Goal: Information Seeking & Learning: Understand process/instructions

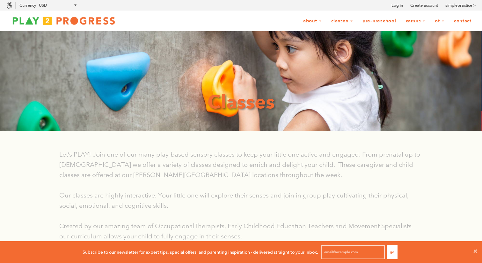
scroll to position [0, 0]
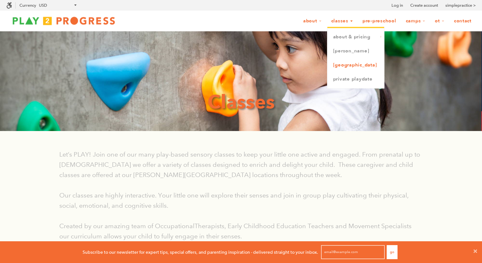
click at [347, 66] on link "[GEOGRAPHIC_DATA]" at bounding box center [356, 65] width 57 height 14
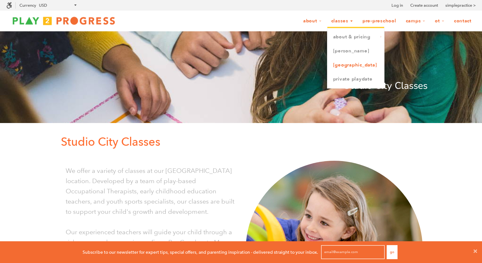
click at [345, 65] on link "[GEOGRAPHIC_DATA]" at bounding box center [356, 65] width 57 height 14
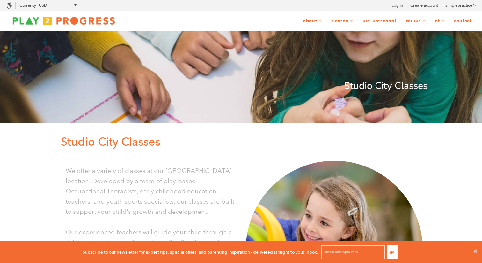
click at [396, 6] on link "Log in" at bounding box center [397, 5] width 11 height 6
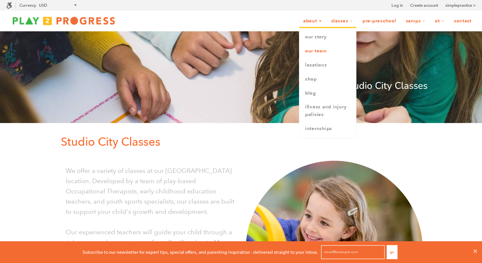
click at [323, 51] on link "Our Team" at bounding box center [328, 51] width 57 height 14
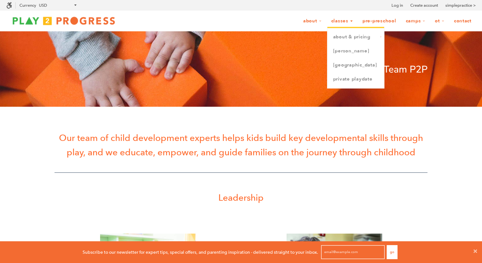
scroll to position [0, 0]
click at [344, 18] on link "Classes" at bounding box center [342, 21] width 30 height 12
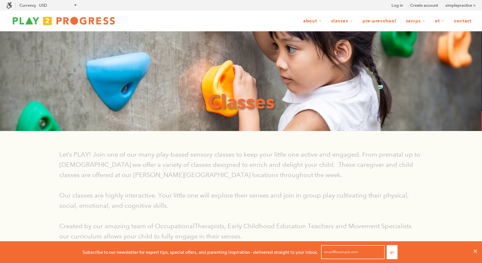
scroll to position [0, 0]
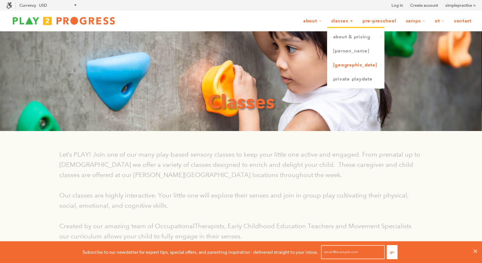
click at [344, 65] on link "[GEOGRAPHIC_DATA]" at bounding box center [356, 65] width 57 height 14
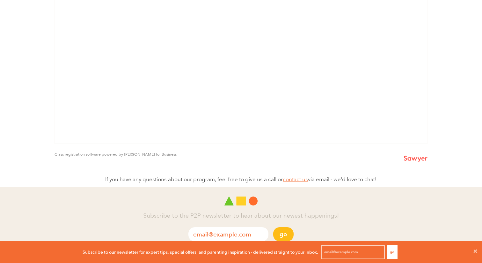
scroll to position [472, 0]
click at [415, 159] on img at bounding box center [416, 158] width 24 height 7
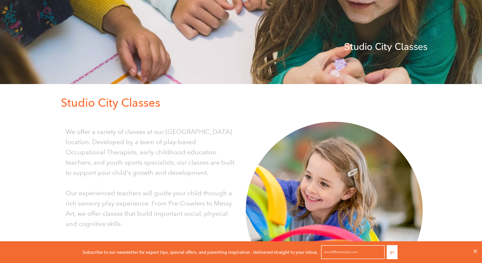
scroll to position [0, 0]
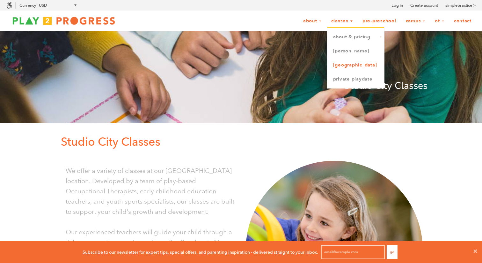
click at [343, 63] on link "[GEOGRAPHIC_DATA]" at bounding box center [356, 65] width 57 height 14
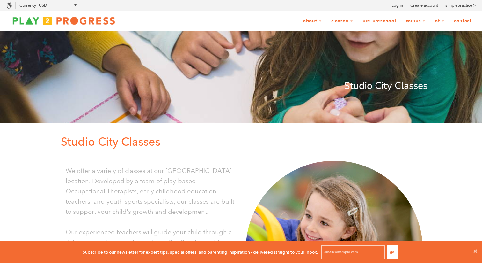
click at [90, 21] on img at bounding box center [63, 20] width 115 height 13
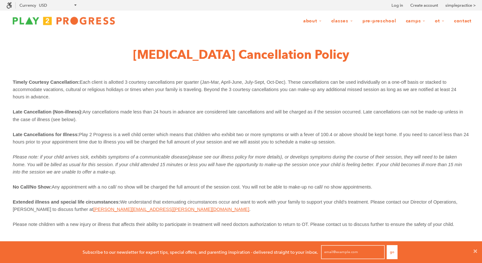
drag, startPoint x: 313, startPoint y: 77, endPoint x: 314, endPoint y: 100, distance: 23.0
click at [314, 100] on div "Timely Courtesy Cancellation: Each client is allotted 3 courtesy cancellations …" at bounding box center [241, 155] width 457 height 170
click at [314, 100] on p "Timely Courtesy Cancellation: Each client is allotted 3 courtesy cancellations …" at bounding box center [241, 89] width 457 height 22
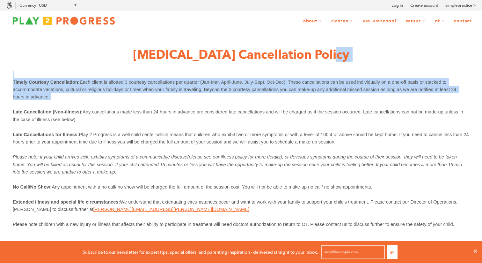
drag, startPoint x: 313, startPoint y: 61, endPoint x: 322, endPoint y: 109, distance: 49.4
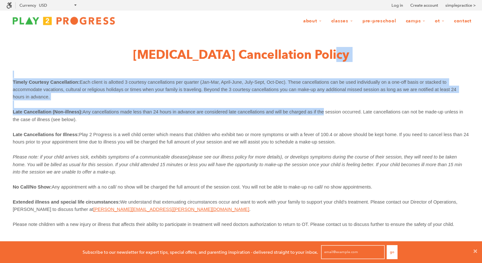
click at [322, 109] on span "Any cancellations made less than 24 hours in advance are considered late cancel…" at bounding box center [239, 115] width 452 height 12
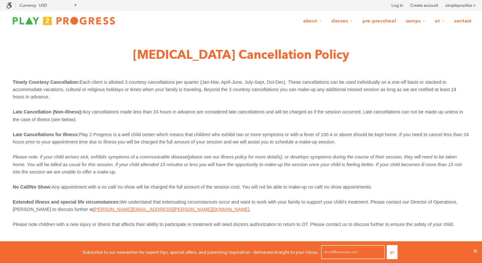
drag, startPoint x: 321, startPoint y: 94, endPoint x: 323, endPoint y: 124, distance: 29.7
click at [323, 123] on div "Timely Courtesy Cancellation: Each client is allotted 3 courtesy cancellations …" at bounding box center [241, 155] width 457 height 170
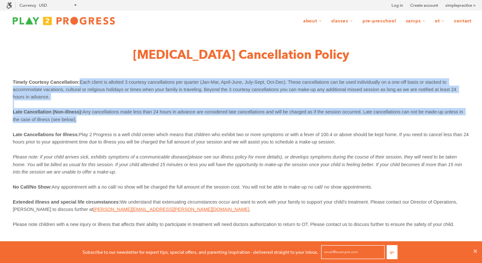
click at [323, 124] on p at bounding box center [241, 126] width 457 height 7
drag, startPoint x: 319, startPoint y: 93, endPoint x: 320, endPoint y: 126, distance: 32.5
click at [320, 125] on div "Timely Courtesy Cancellation: Each client is allotted 3 courtesy cancellations …" at bounding box center [241, 155] width 457 height 170
click at [320, 126] on p at bounding box center [241, 126] width 457 height 7
